Goal: Find specific page/section: Find specific page/section

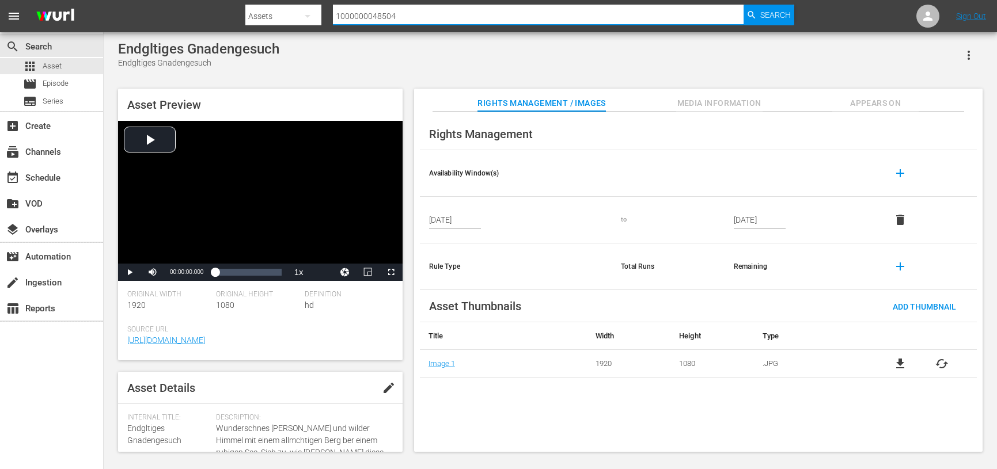
click at [390, 20] on input "1000000048504" at bounding box center [538, 16] width 410 height 28
paste input "492"
type input "1000000048492"
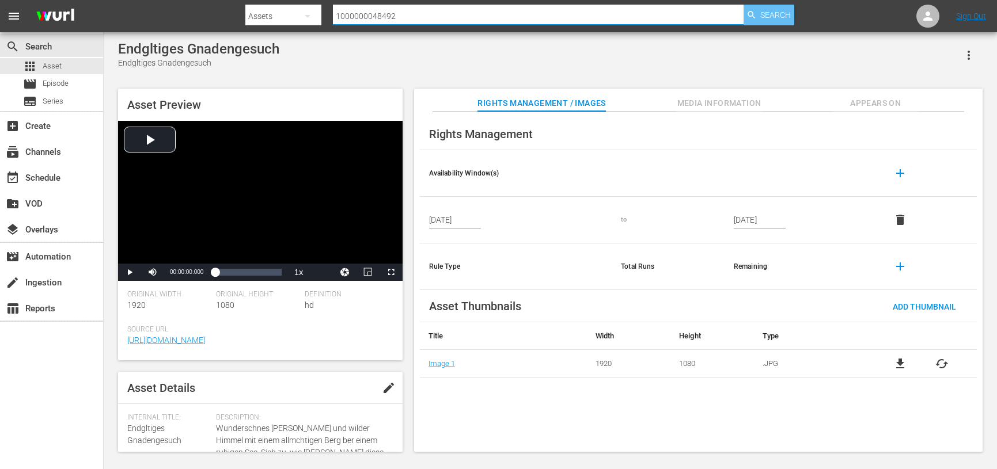
click at [767, 16] on span "Search" at bounding box center [775, 15] width 31 height 21
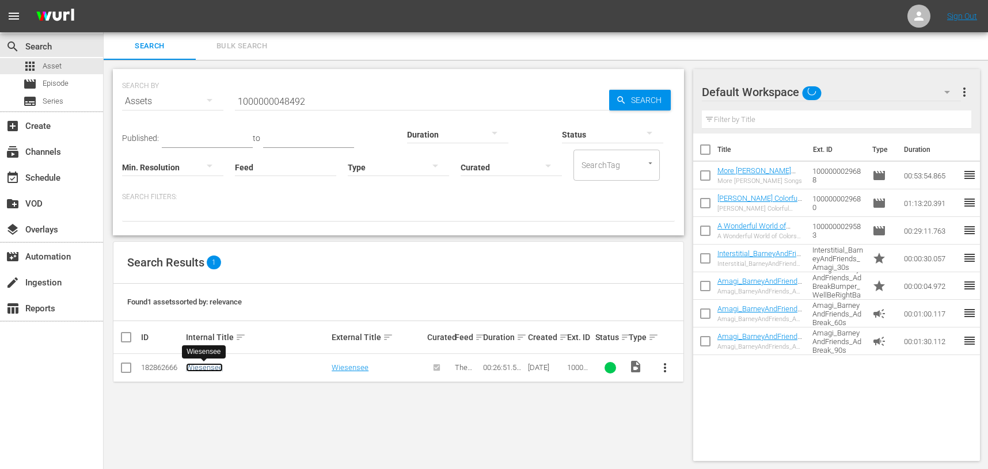
click at [207, 370] on link "Wiesensee" at bounding box center [204, 367] width 37 height 9
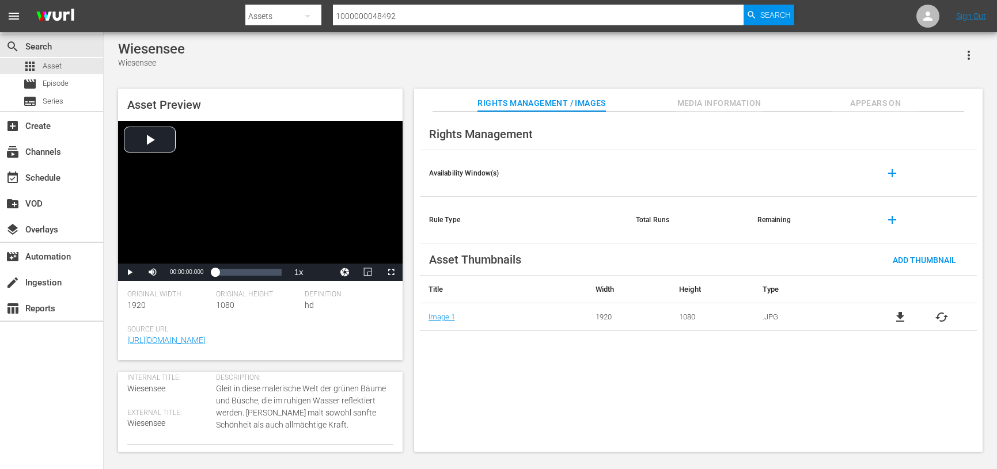
scroll to position [58, 0]
